Goal: Information Seeking & Learning: Understand process/instructions

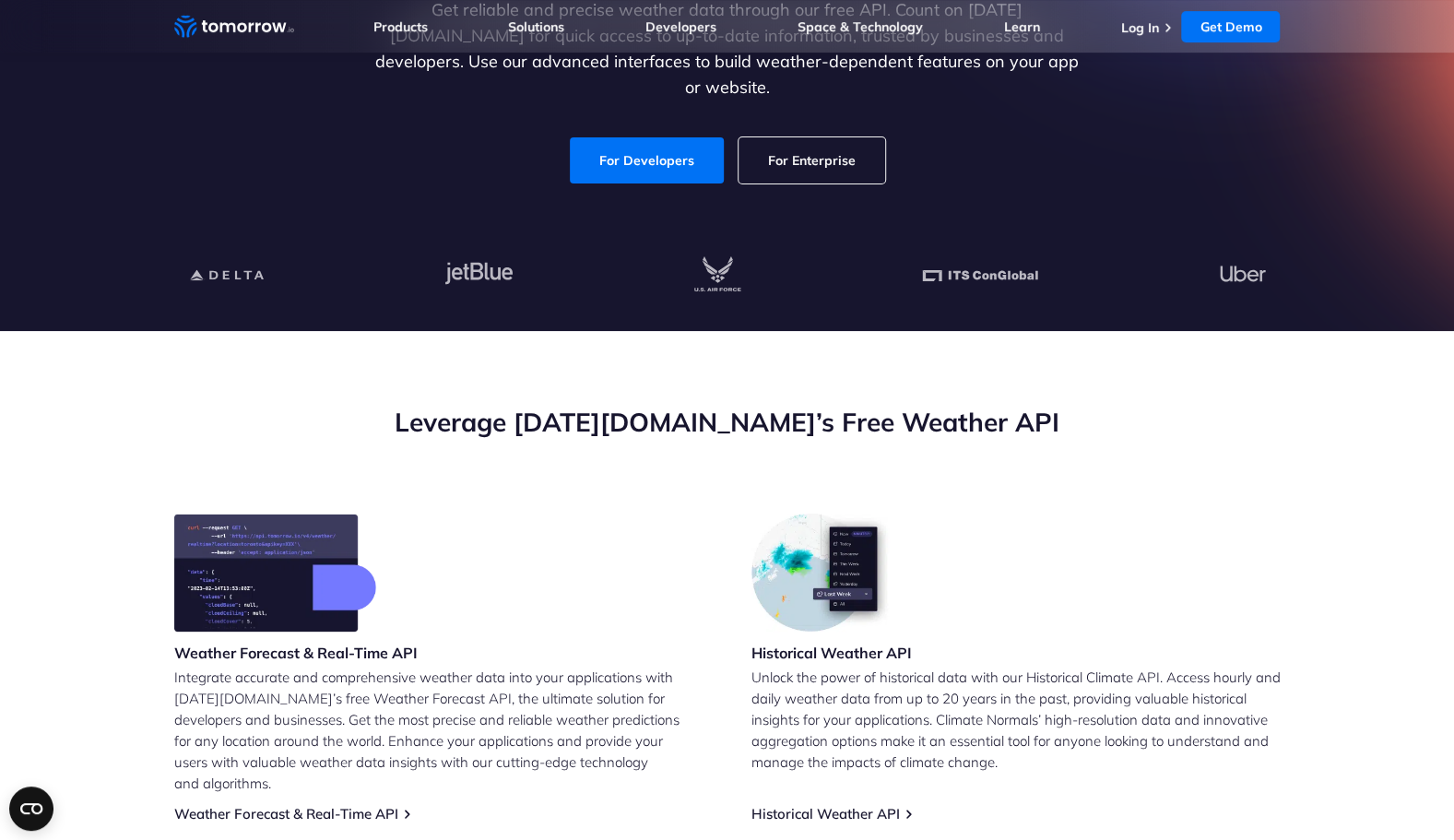
scroll to position [334, 0]
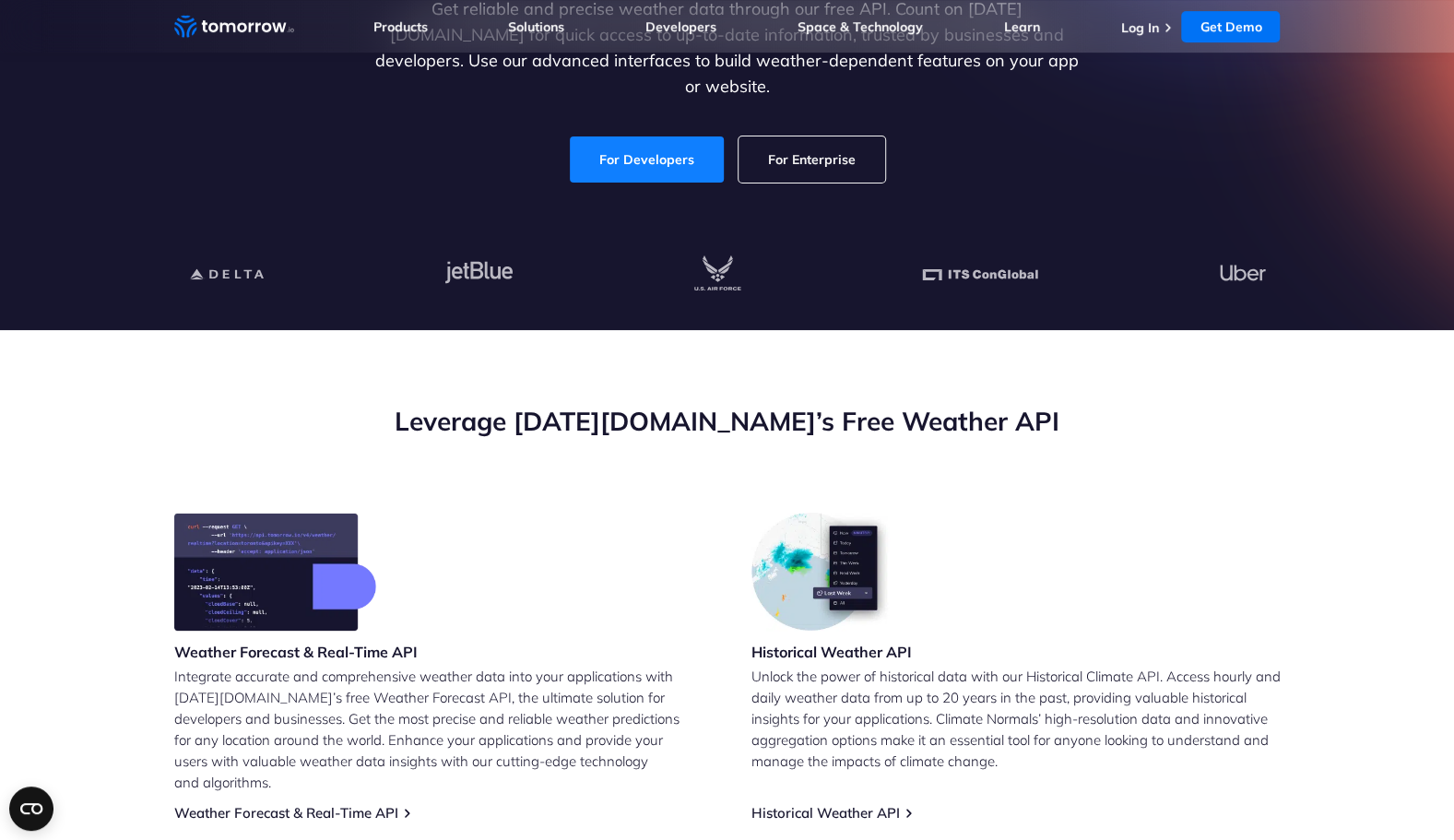
click at [632, 144] on link "For Developers" at bounding box center [646, 159] width 154 height 46
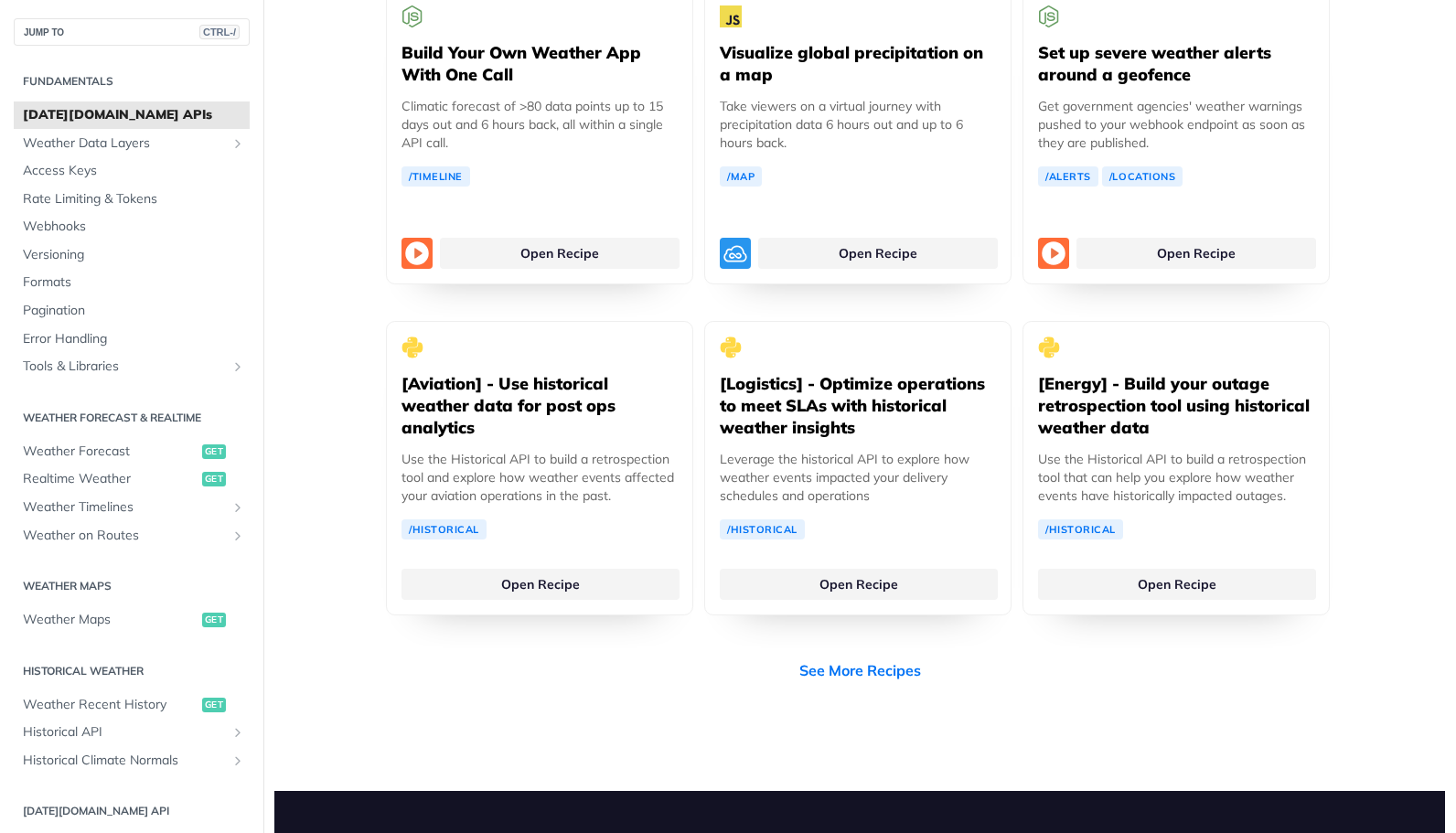
scroll to position [3515, 0]
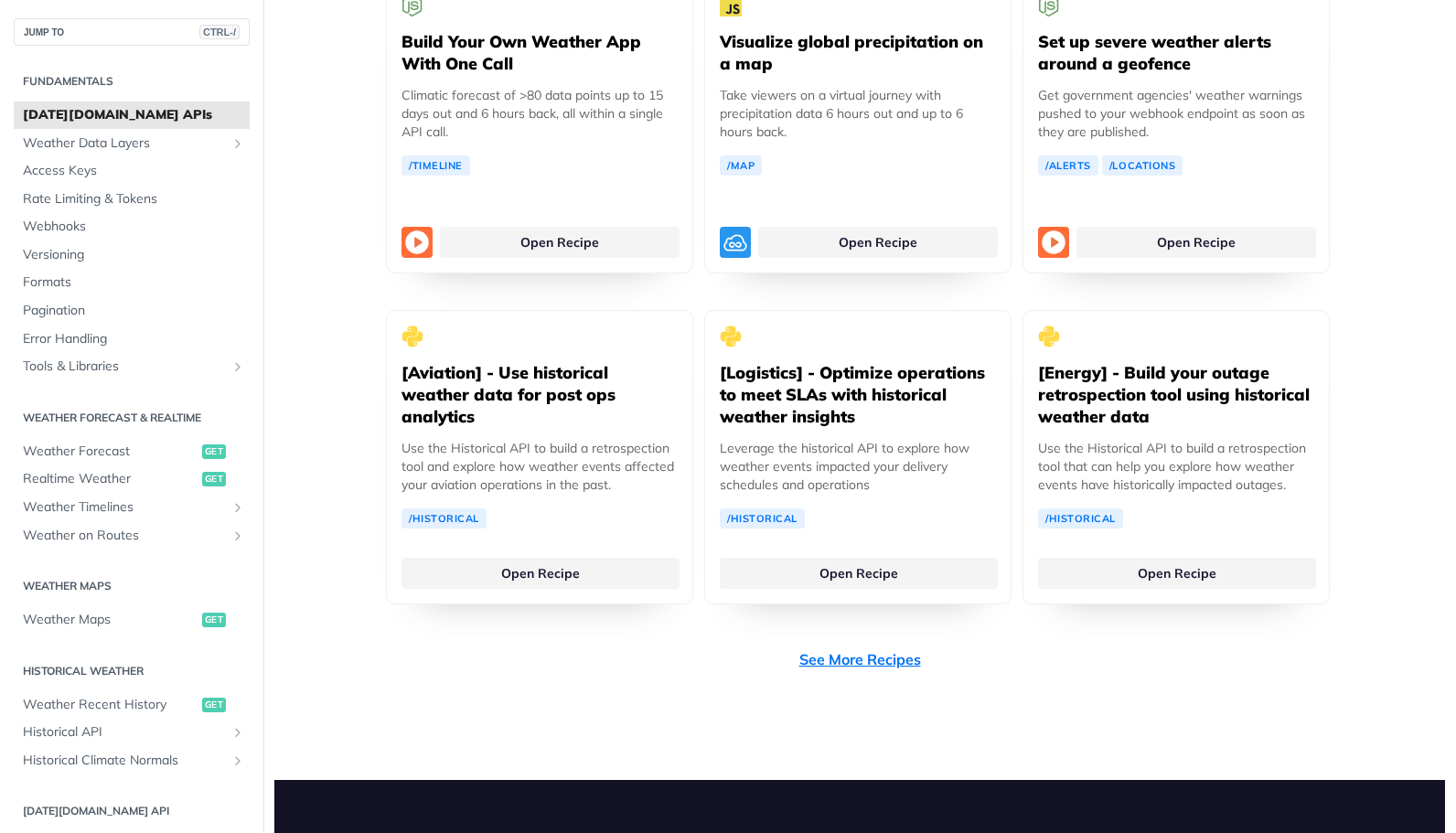
click at [858, 648] on link "See More Recipes" at bounding box center [860, 659] width 121 height 22
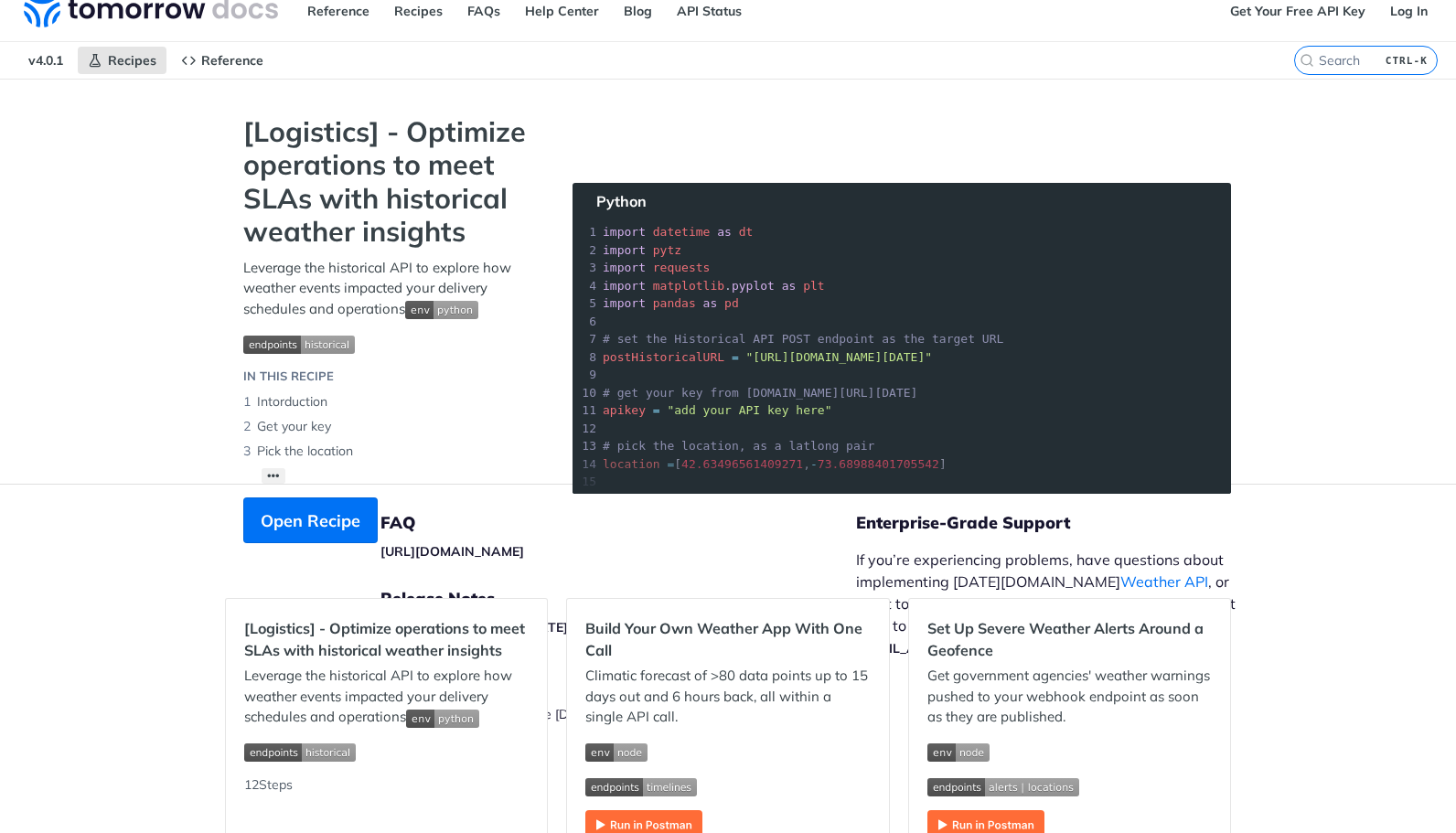
scroll to position [20, 0]
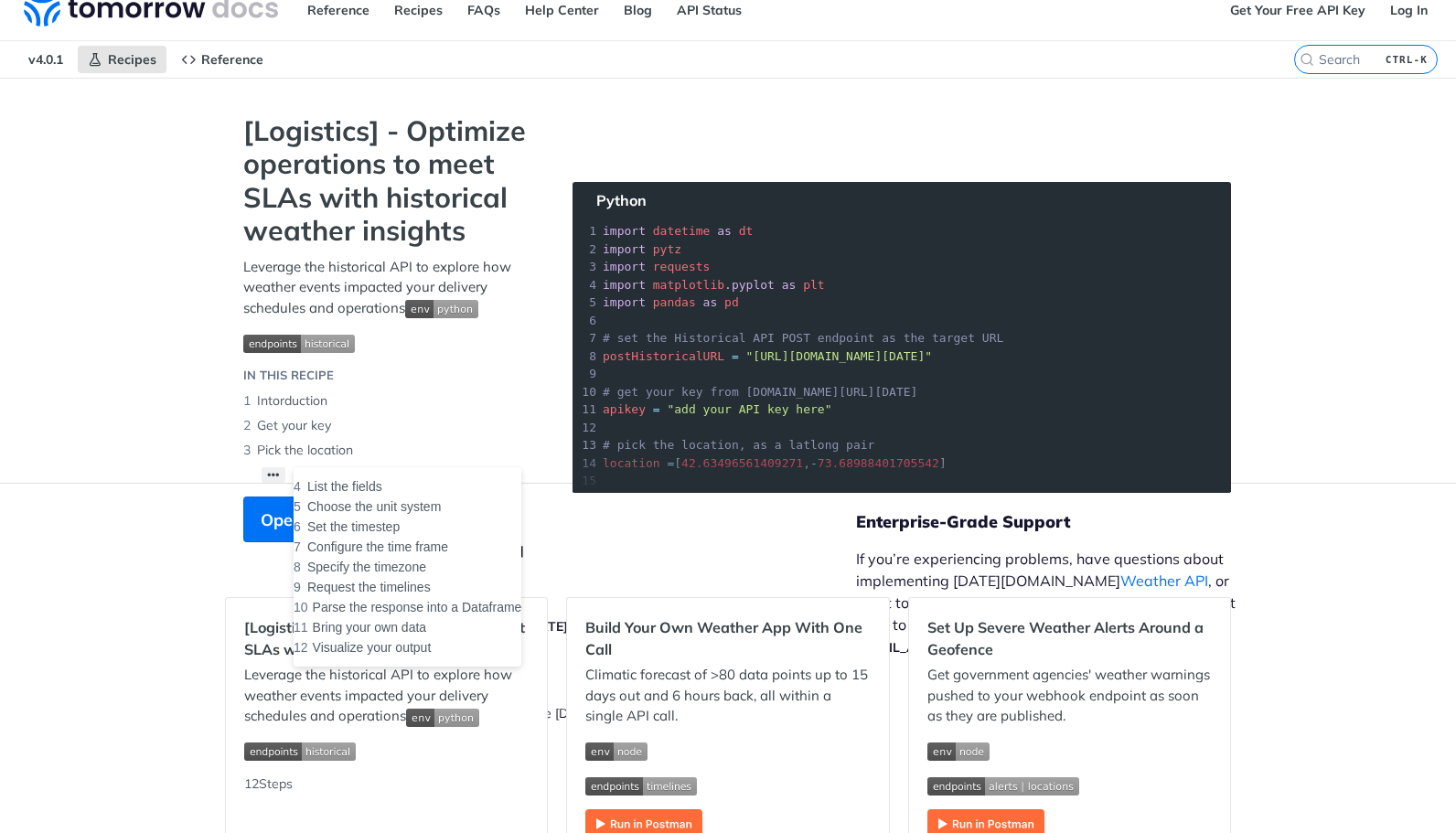
drag, startPoint x: 270, startPoint y: 473, endPoint x: 157, endPoint y: 669, distance: 226.2
click at [157, 669] on div "Jump to Content Reference Recipes FAQs Help Center Blog API Status Recipes Refe…" at bounding box center [728, 416] width 1456 height 833
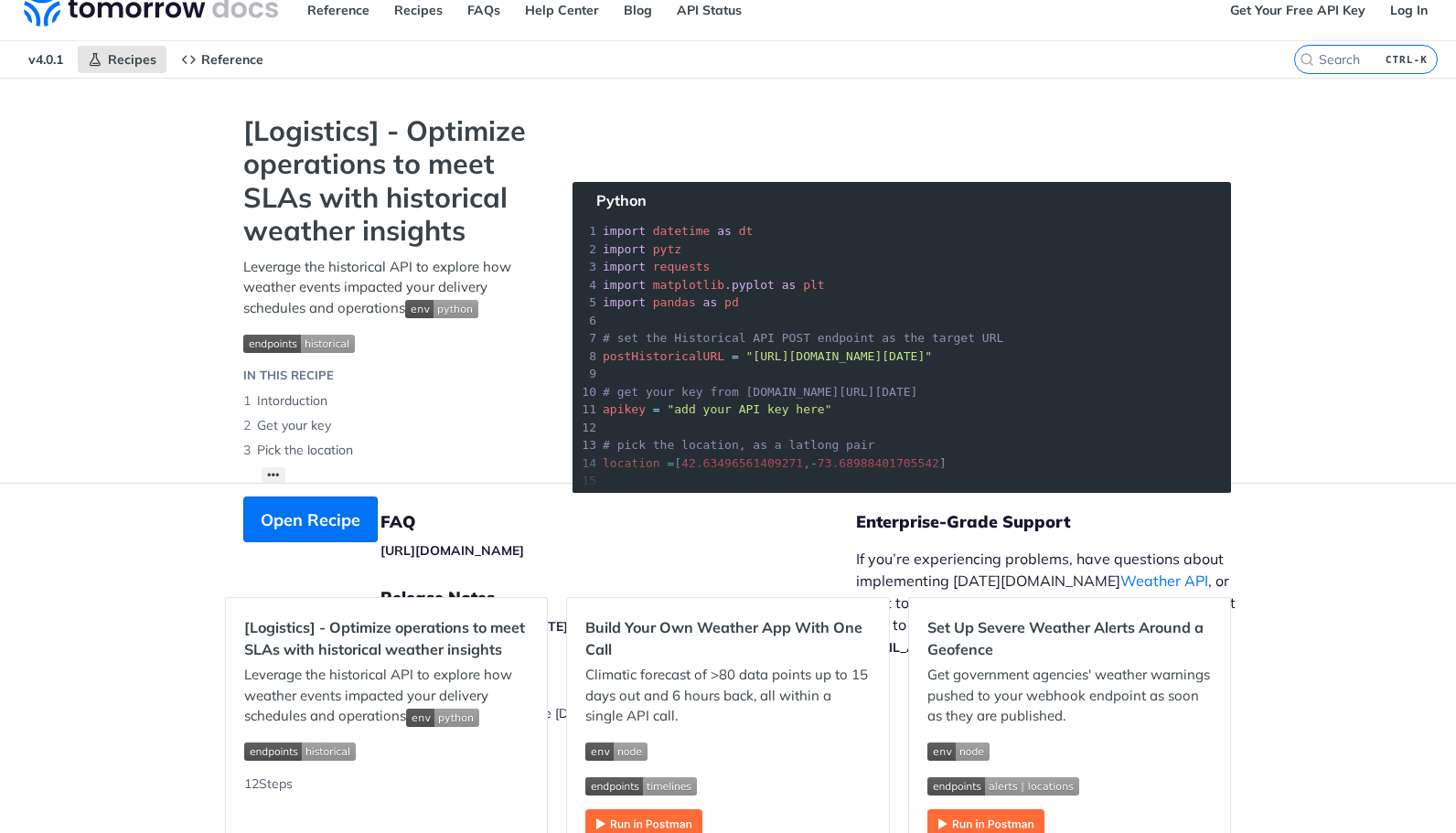
click at [157, 669] on footer "FAQ [URL][DOMAIN_NAME] Release Notes [URL][DOMAIN_NAME][DATE] Legal | Copyright…" at bounding box center [728, 647] width 1456 height 330
click at [270, 536] on button "Open Recipe" at bounding box center [310, 519] width 134 height 46
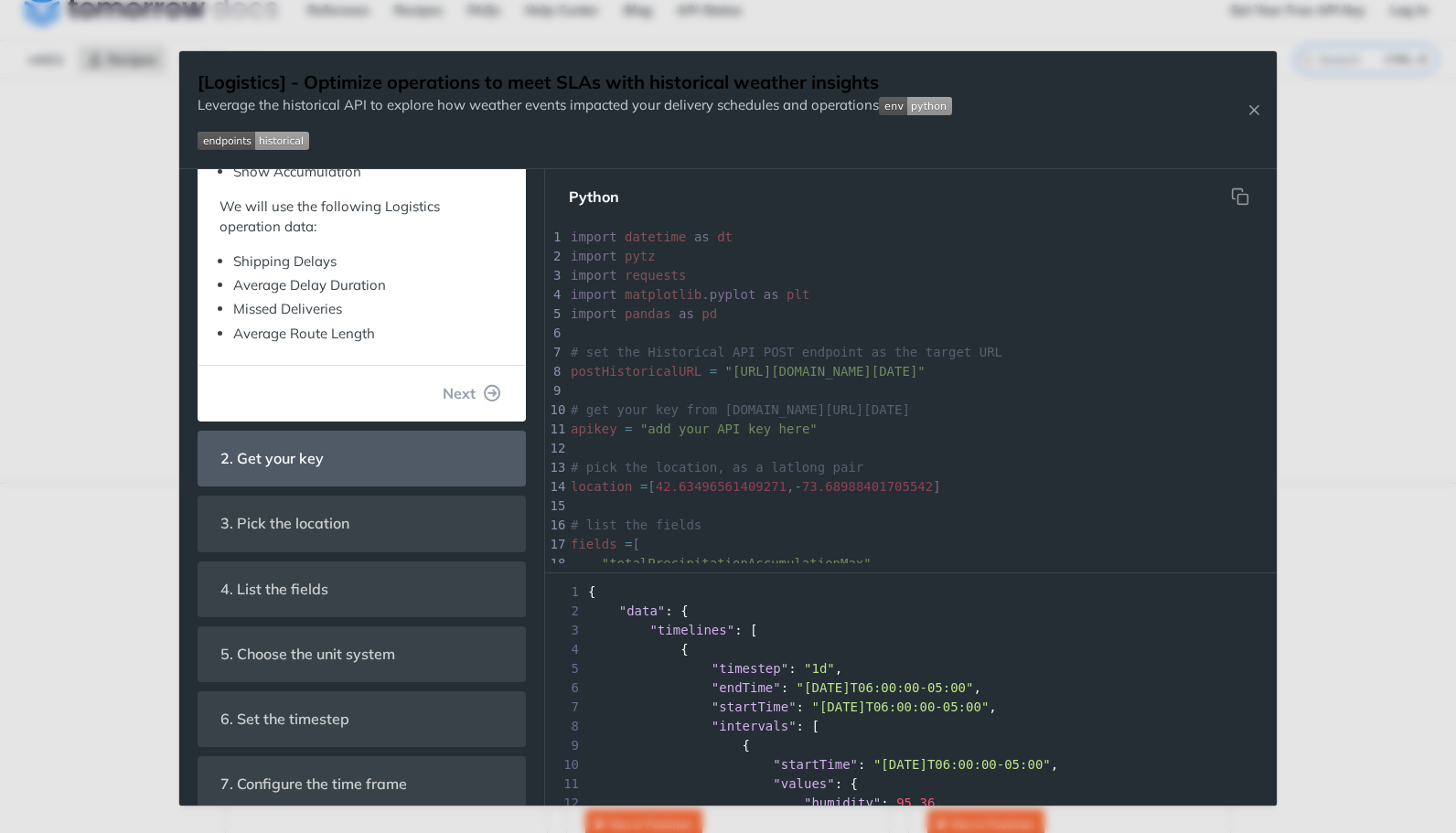
scroll to position [497, 0]
click at [280, 449] on span "2. Get your key" at bounding box center [272, 456] width 129 height 36
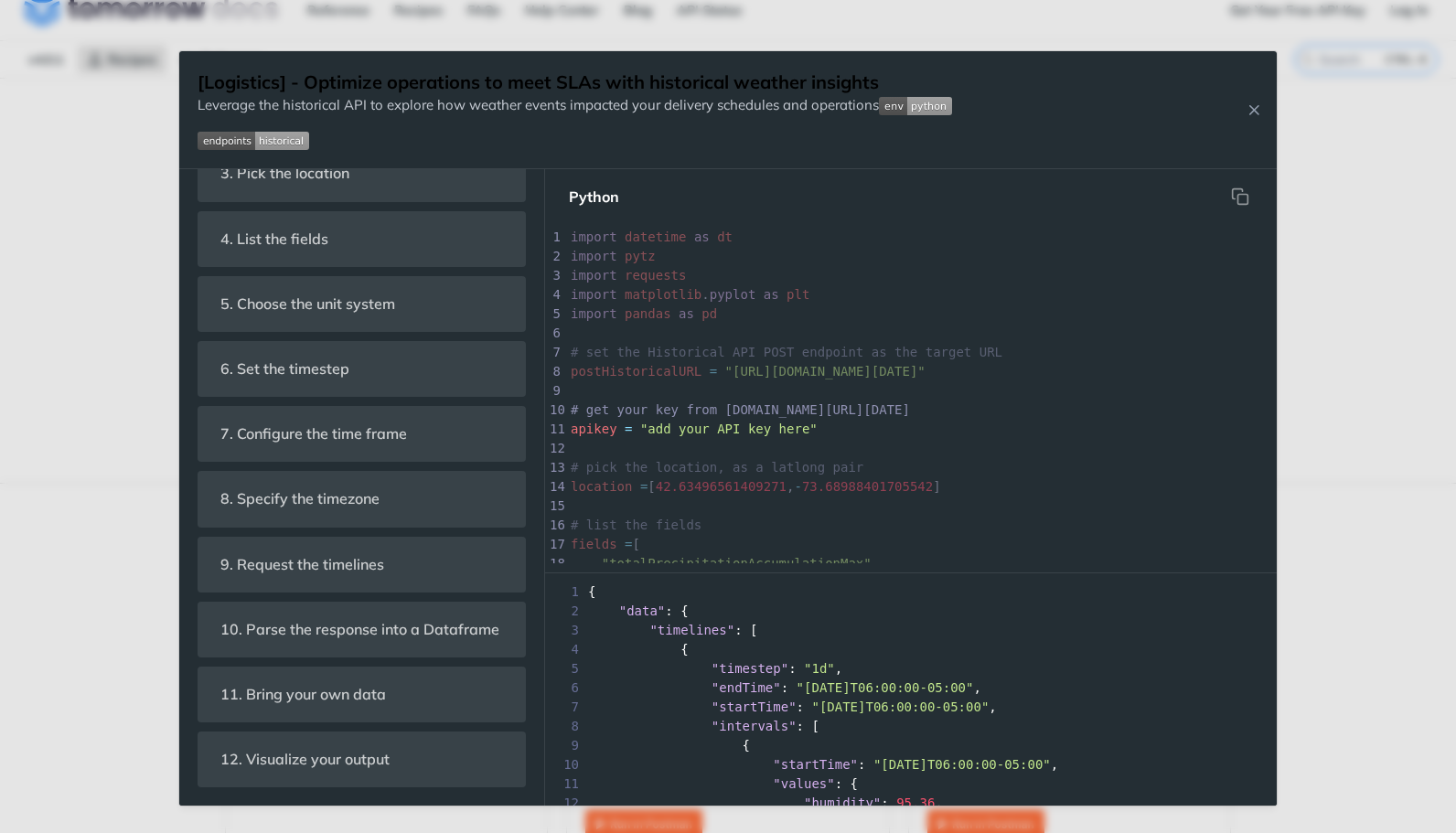
scroll to position [8, 0]
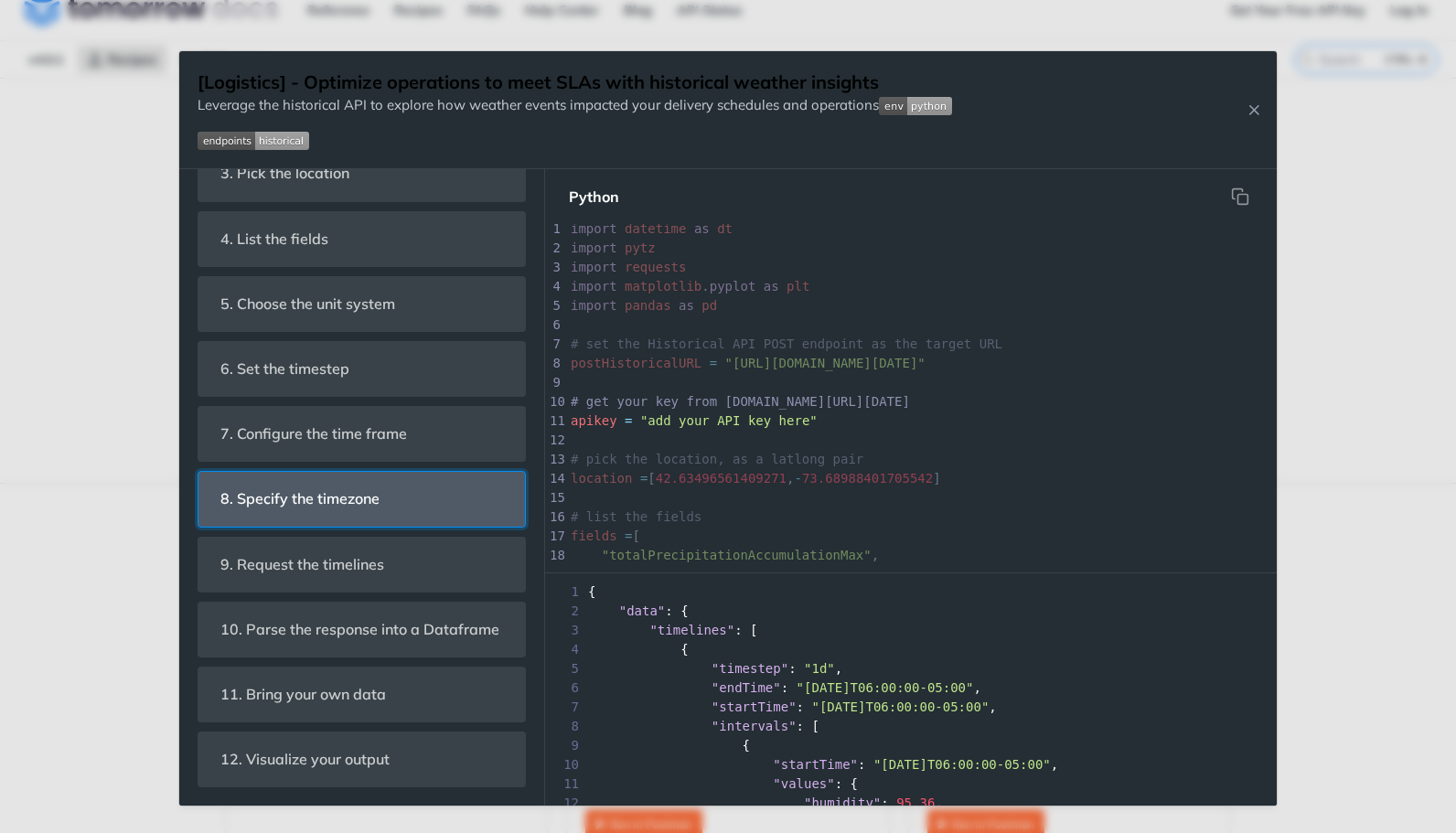
click at [398, 473] on header "8. Specify the timezone" at bounding box center [361, 498] width 327 height 54
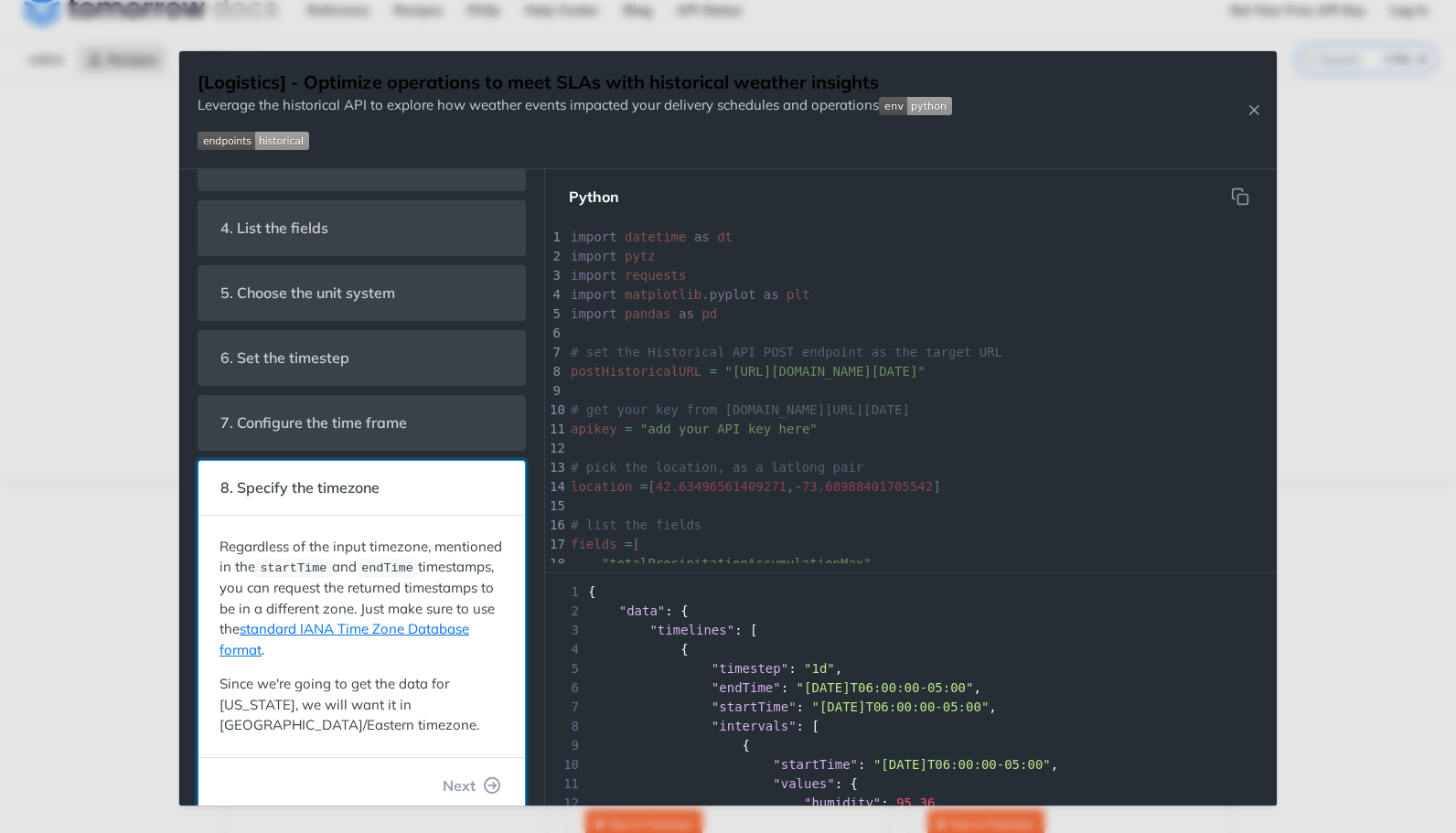
scroll to position [488, 0]
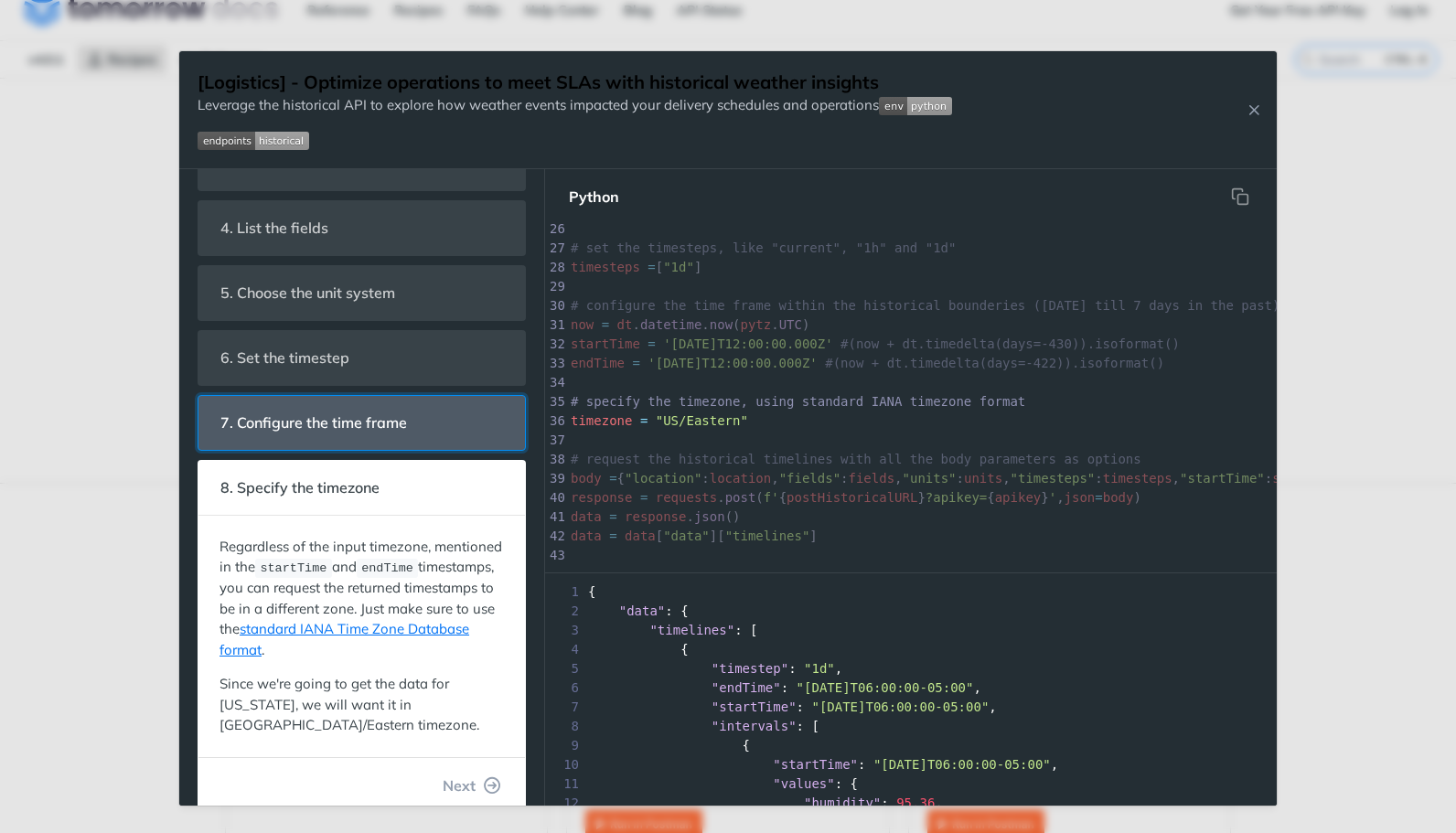
click at [400, 428] on span "7. Configure the time frame" at bounding box center [314, 422] width 212 height 36
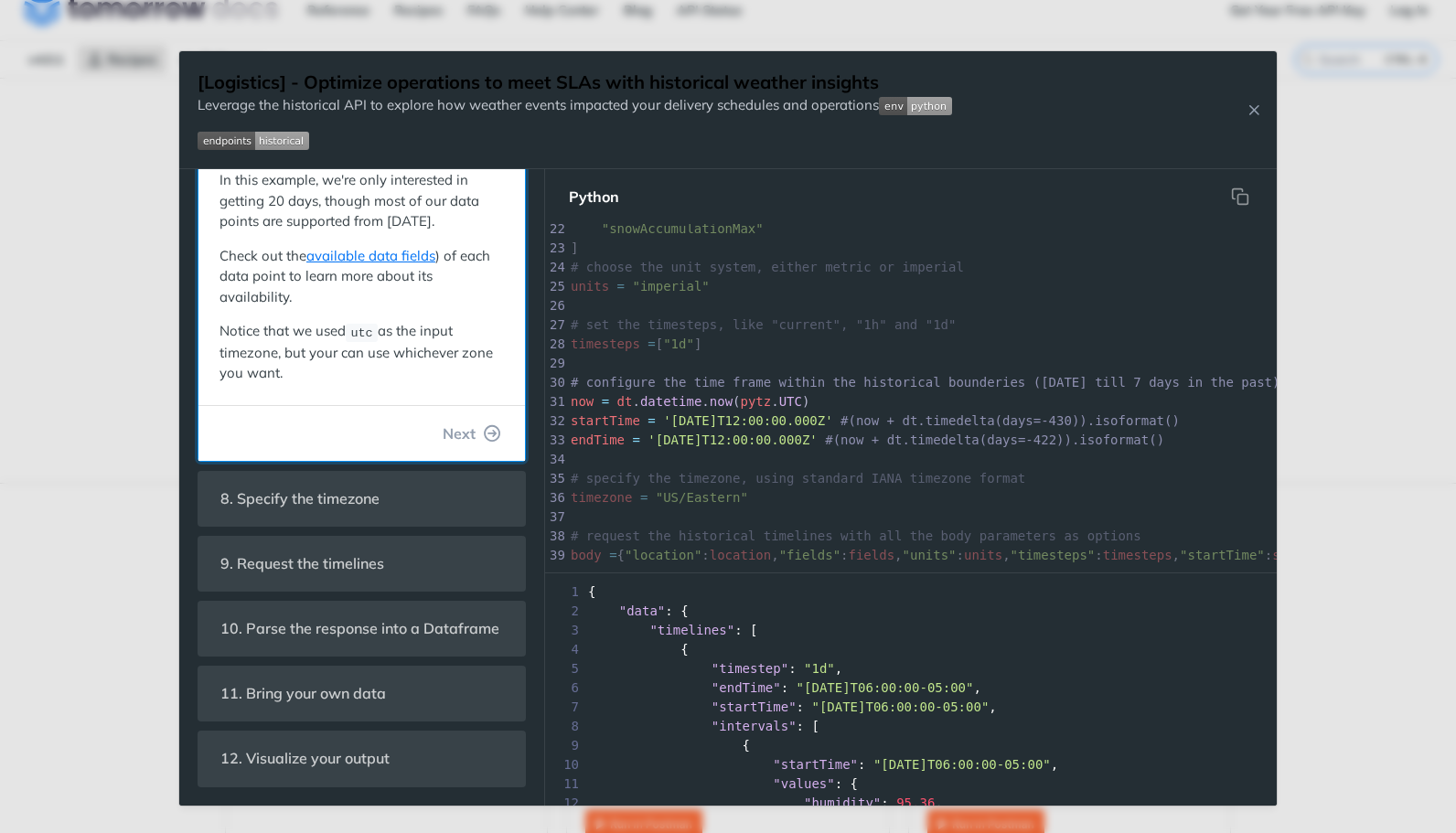
scroll to position [513, 0]
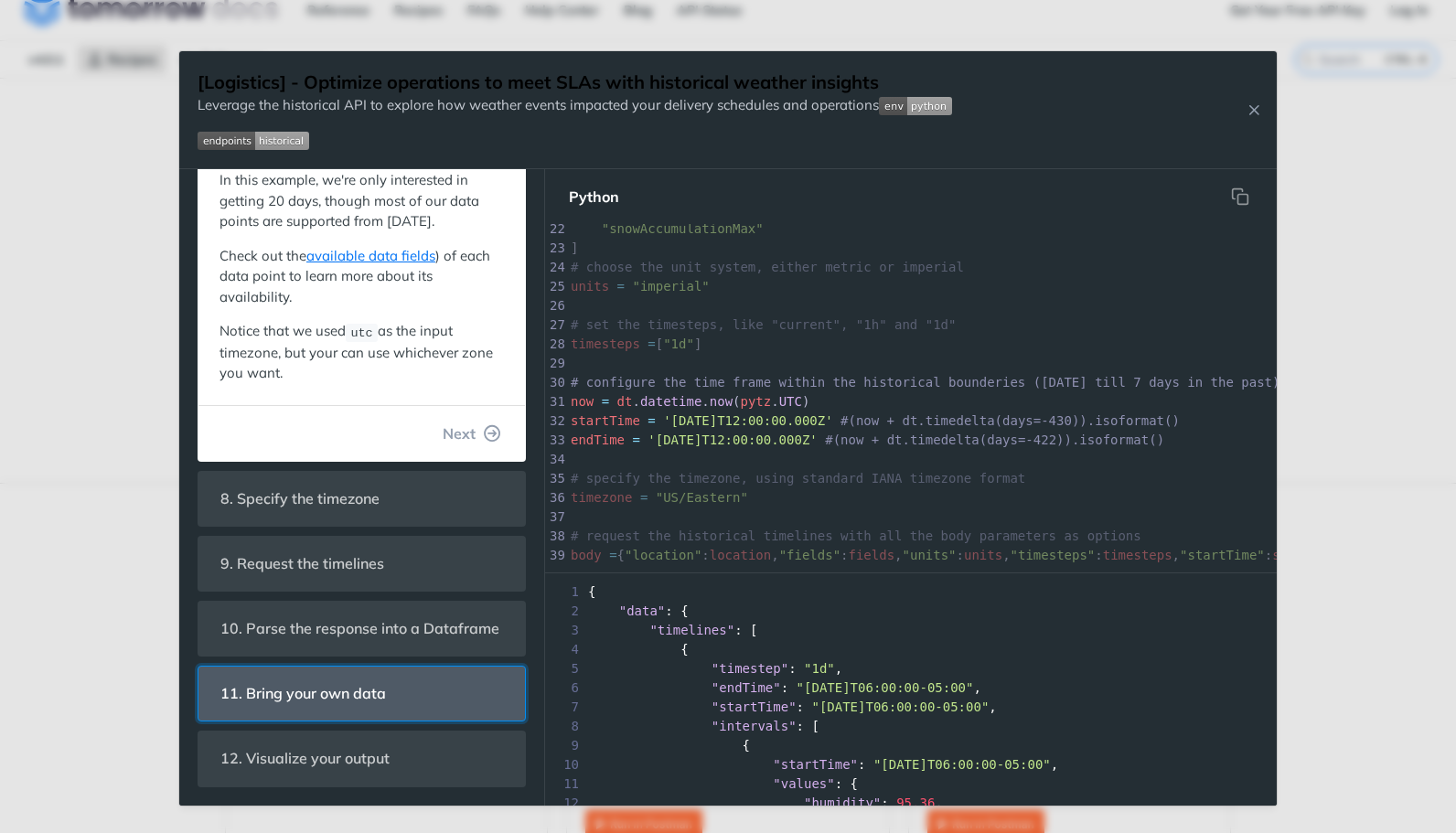
click at [354, 702] on span "11. Bring your own data" at bounding box center [304, 693] width 191 height 36
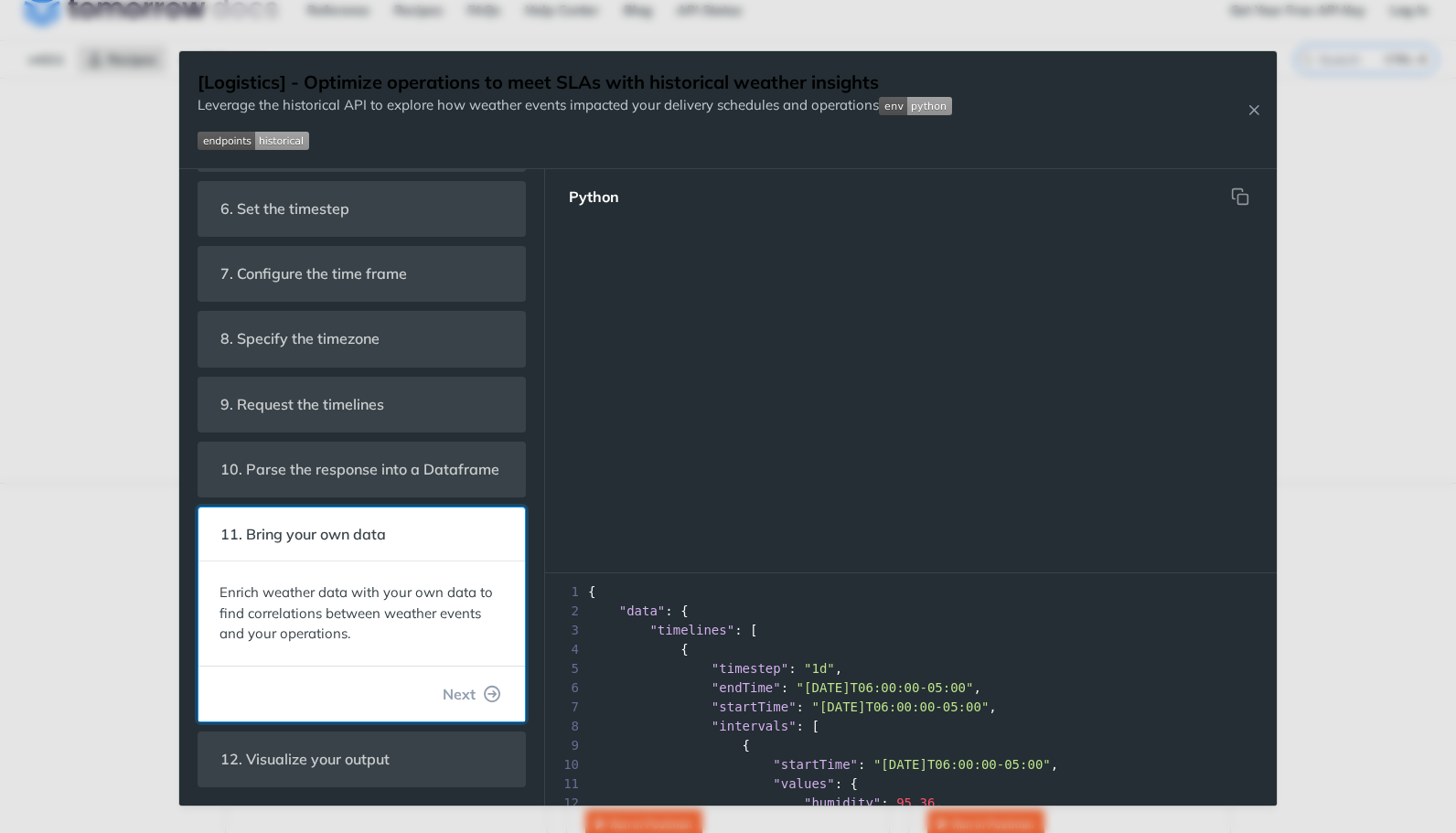
scroll to position [881, 0]
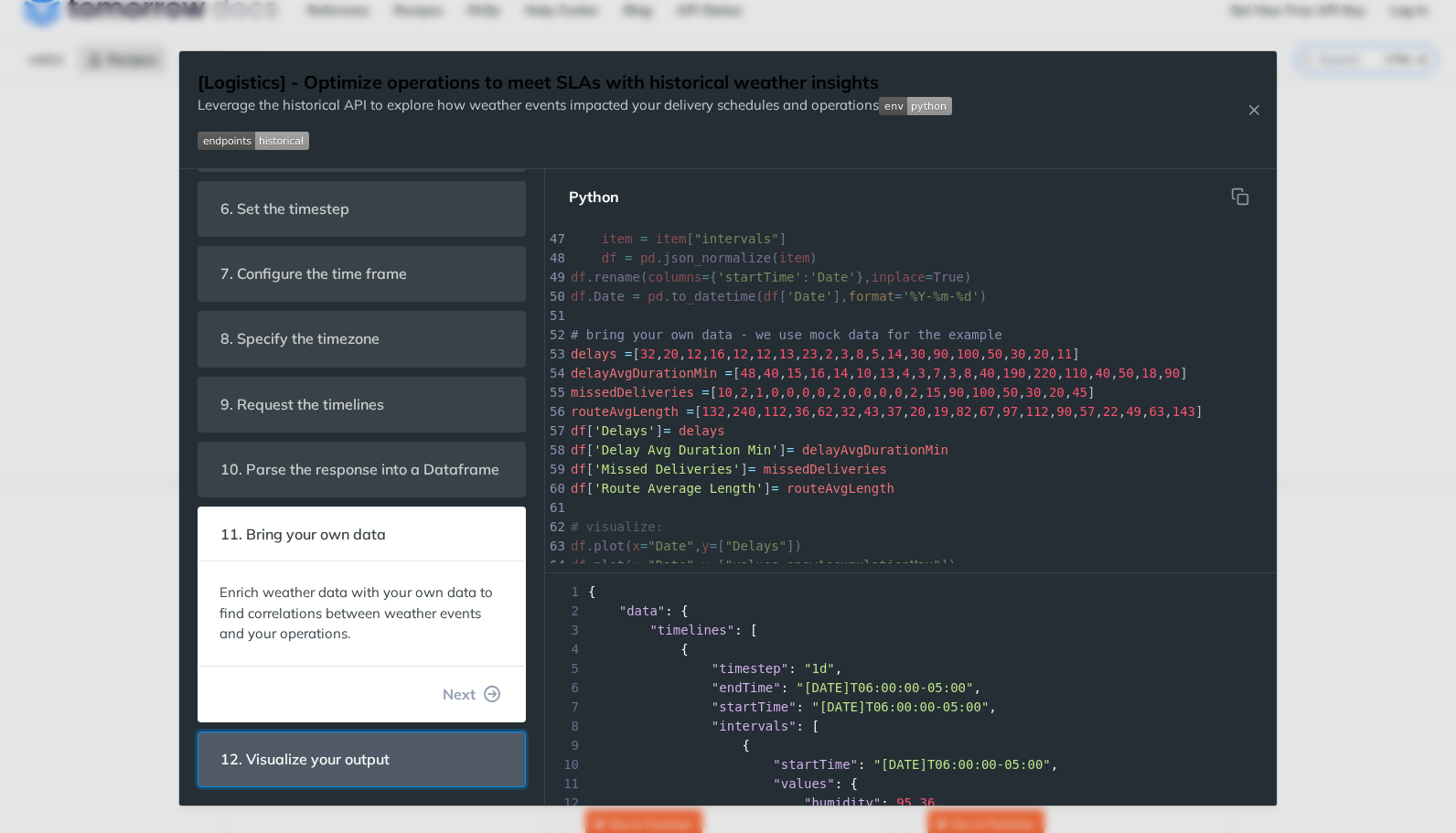
click at [354, 768] on span "12. Visualize your output" at bounding box center [305, 759] width 195 height 36
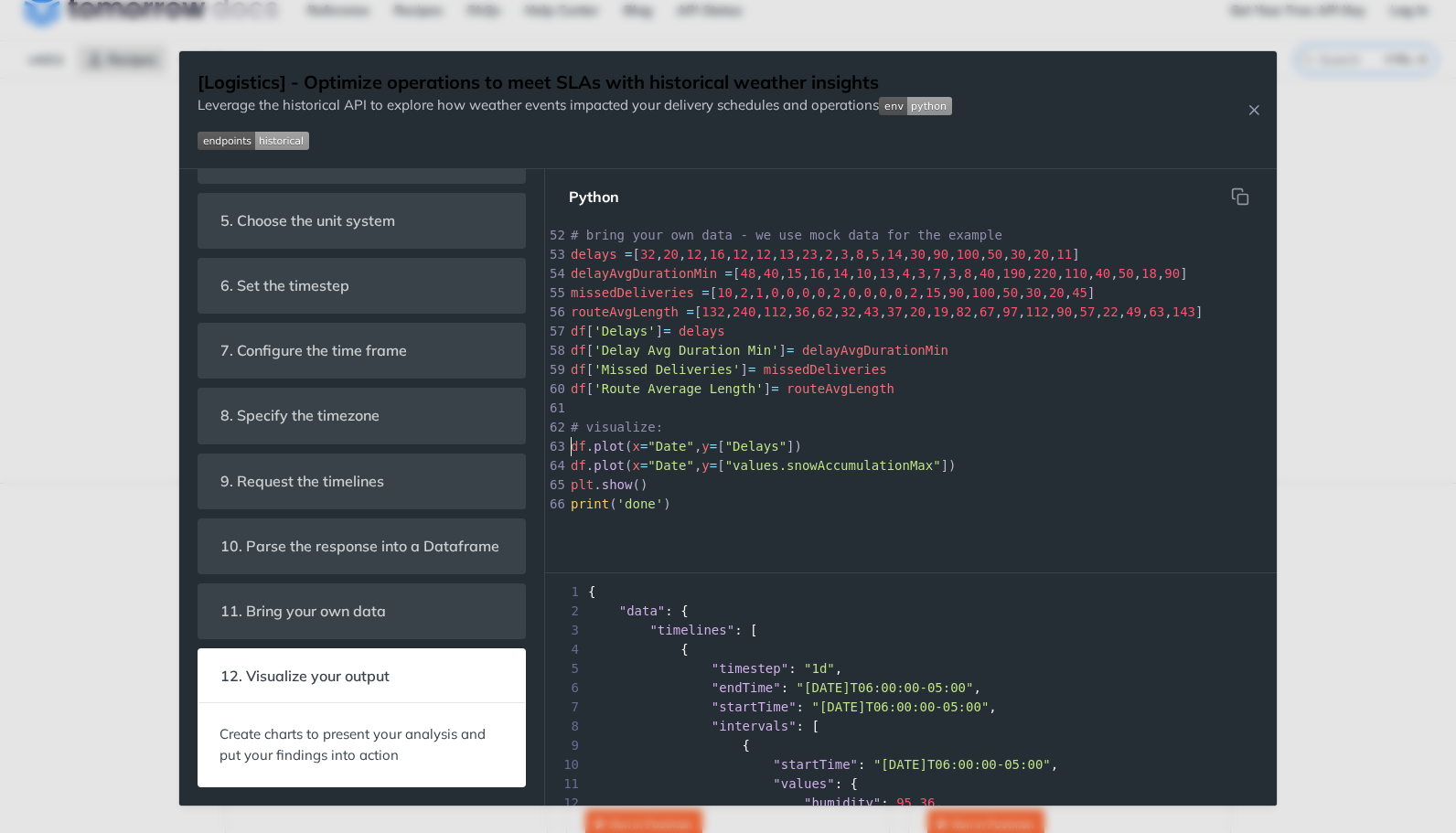
scroll to position [6, 0]
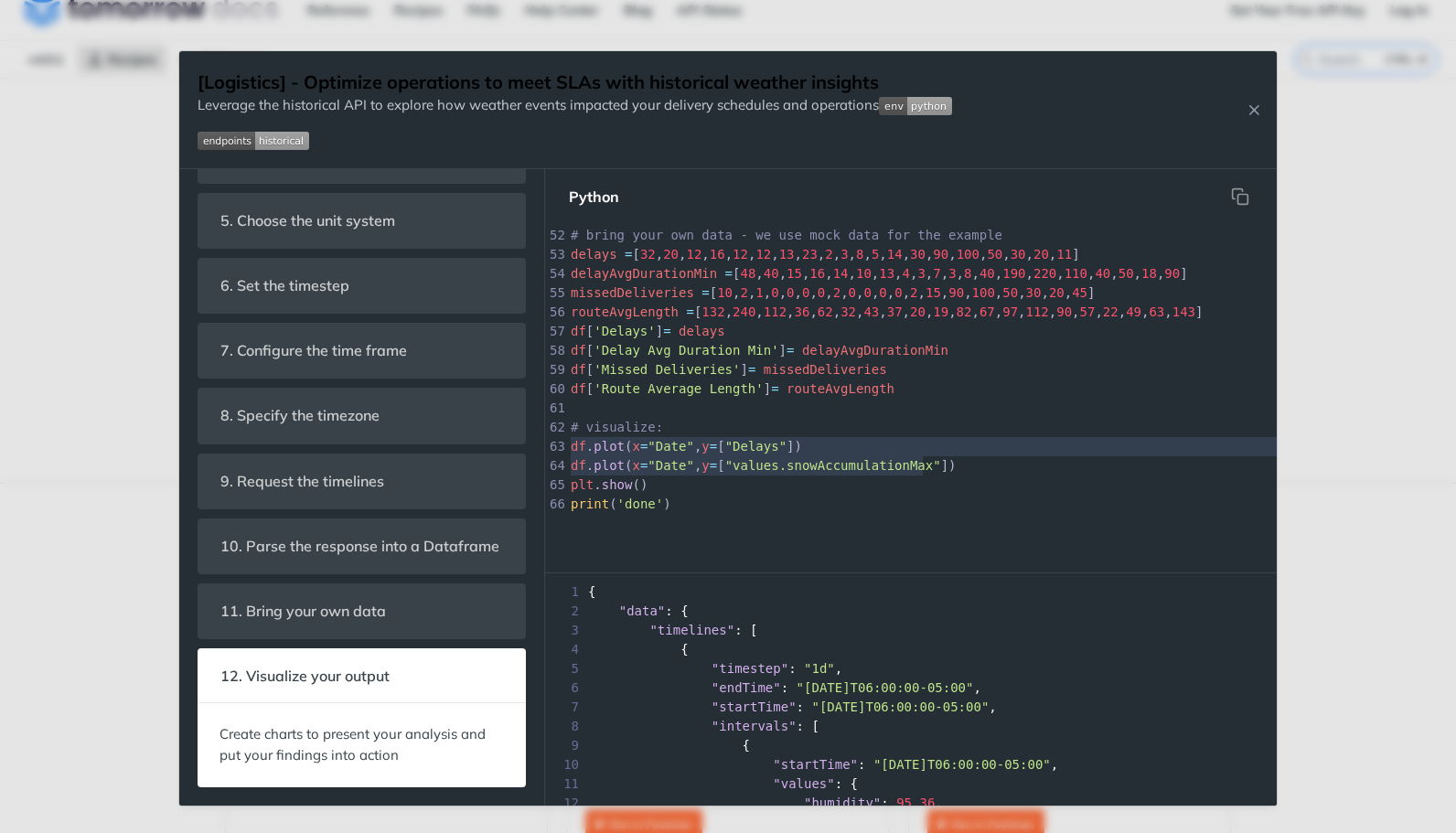
type textarea "df.plot(x="Date", y=["Delays"]) df.plot(x="Date", y=["values.snowAccumulationMa…"
drag, startPoint x: 570, startPoint y: 431, endPoint x: 927, endPoint y: 453, distance: 357.7
click at [927, 453] on div "44 # create a dataframe with the response values 45 df = pd . DataFrame () 46 f…" at bounding box center [1082, 293] width 1030 height 441
click at [1329, 555] on div "Jump to Content Reference Recipes FAQs Help Center Blog API Status Recipes Refe…" at bounding box center [728, 416] width 1456 height 833
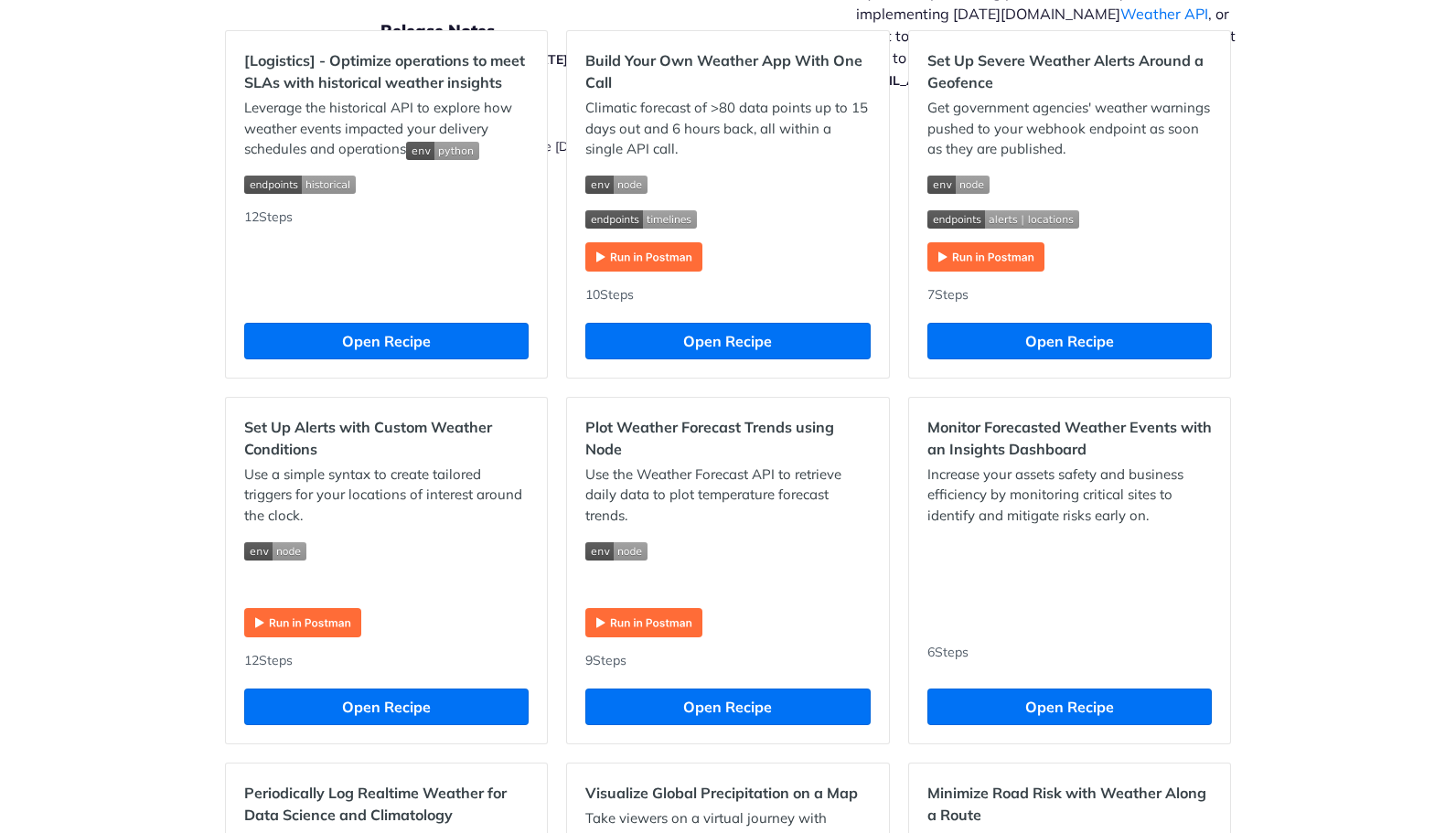
scroll to position [588, 0]
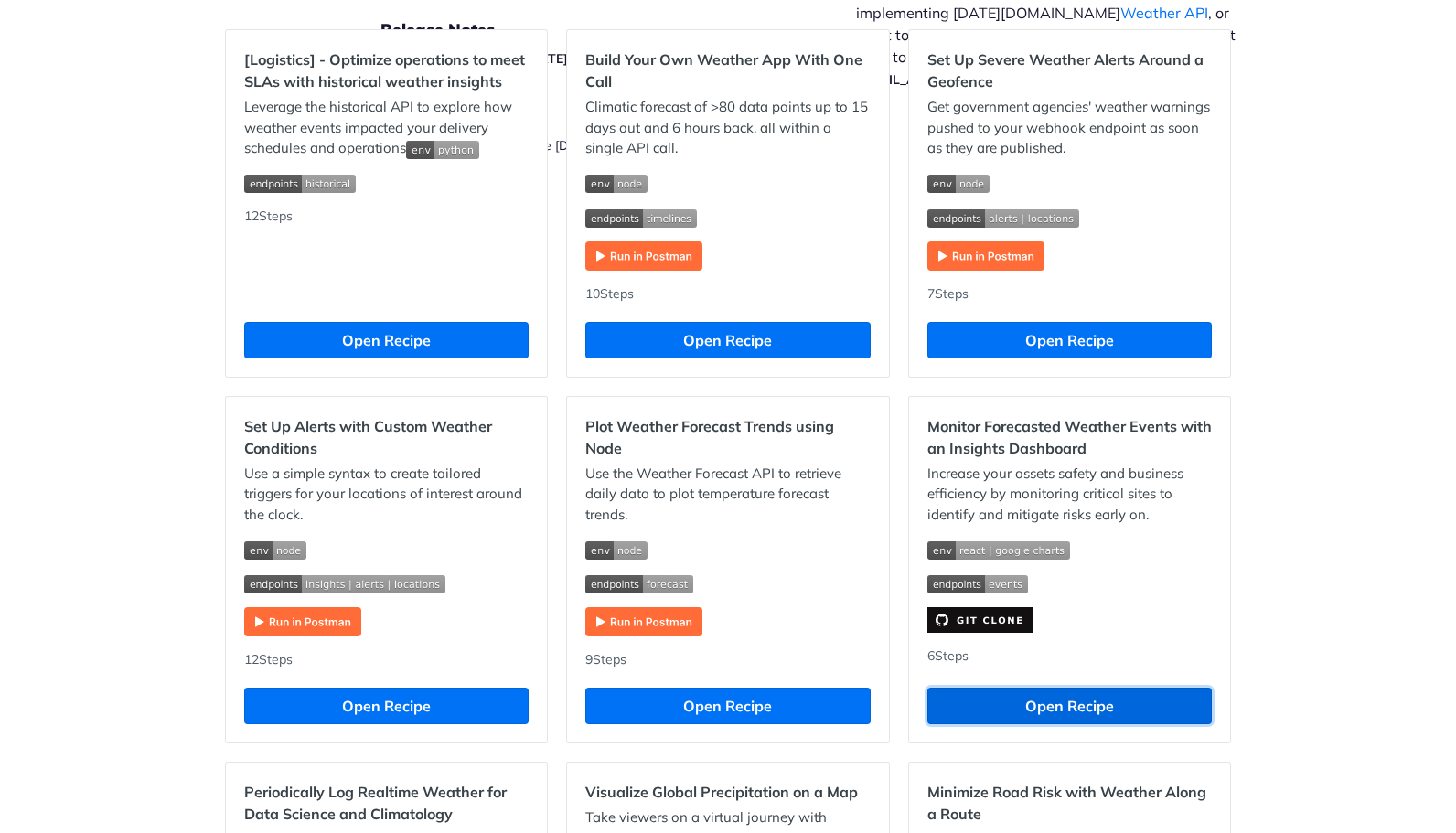
click at [1062, 715] on button "Open Recipe" at bounding box center [1069, 706] width 284 height 37
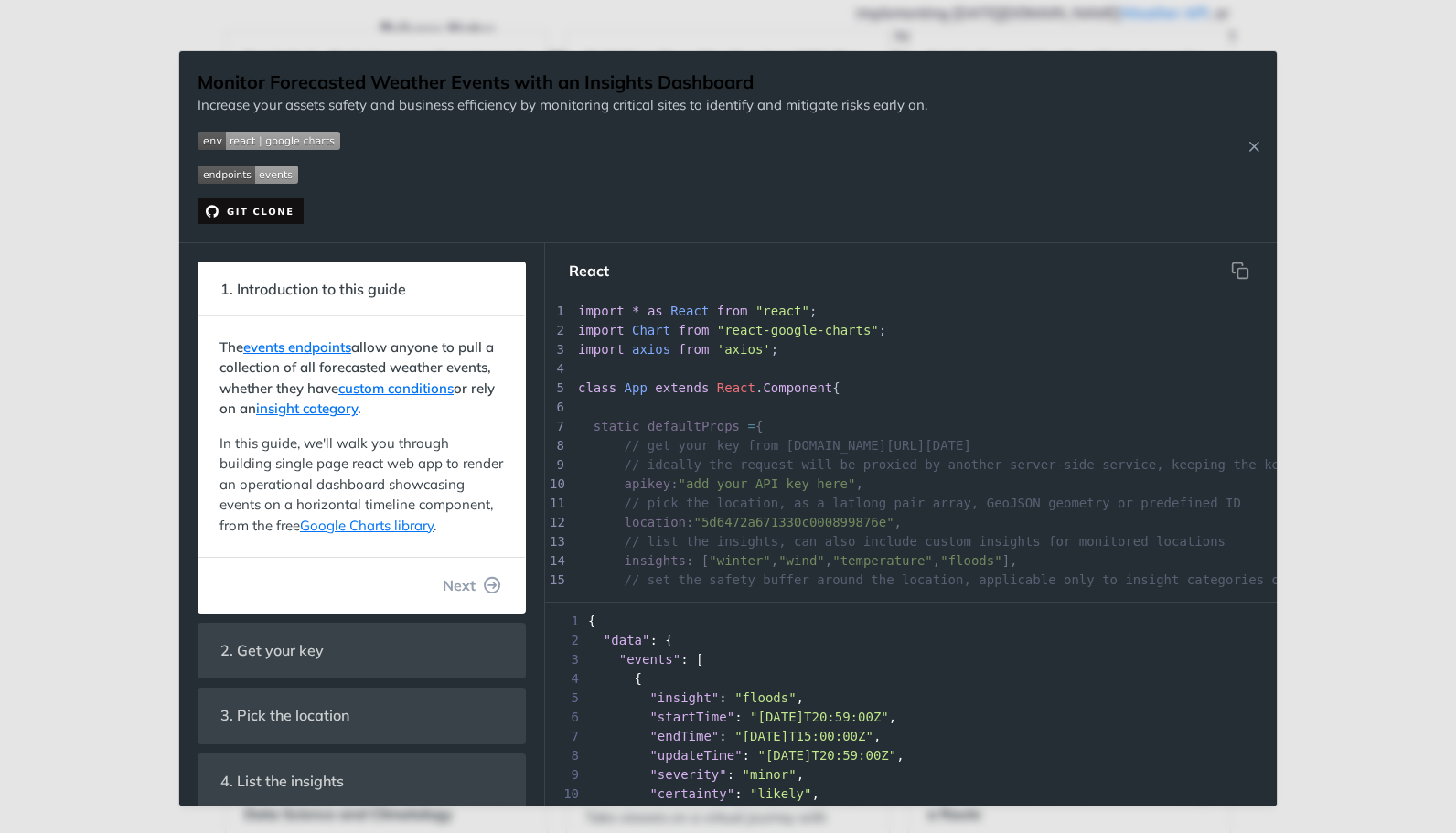
scroll to position [168, 0]
